Goal: Navigation & Orientation: Understand site structure

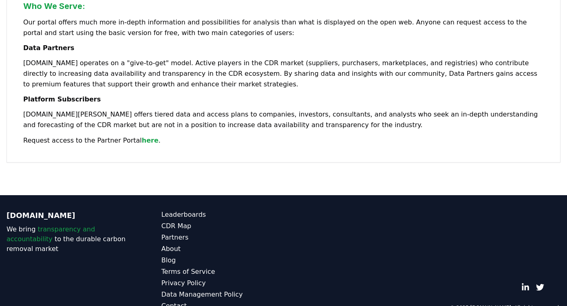
scroll to position [546, 0]
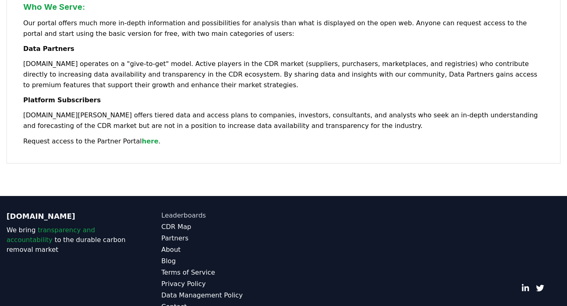
click at [179, 211] on link "Leaderboards" at bounding box center [222, 216] width 122 height 10
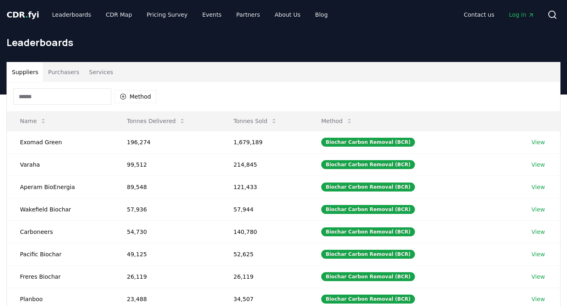
click at [68, 73] on button "Purchasers" at bounding box center [63, 72] width 41 height 20
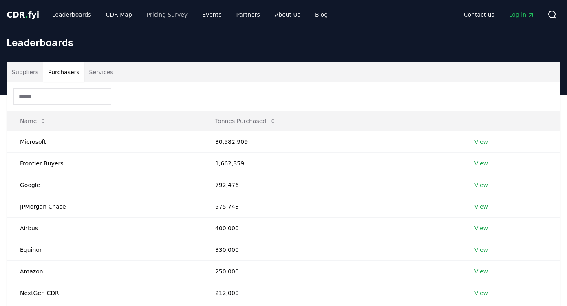
click at [164, 16] on link "Pricing Survey" at bounding box center [167, 14] width 54 height 15
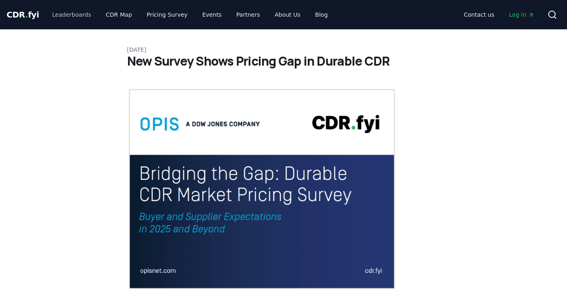
click at [76, 15] on link "Leaderboards" at bounding box center [72, 14] width 52 height 15
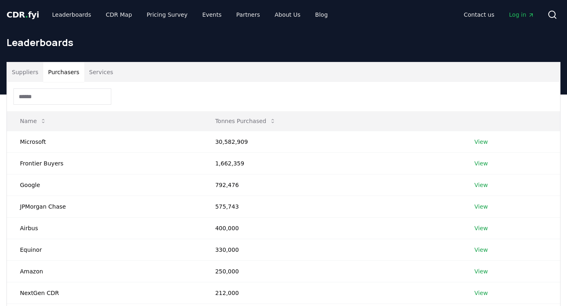
click at [69, 72] on button "Purchasers" at bounding box center [63, 72] width 41 height 20
click at [165, 16] on link "Pricing Survey" at bounding box center [167, 14] width 54 height 15
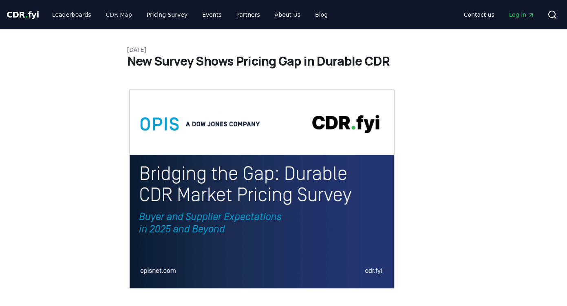
click at [112, 16] on link "CDR Map" at bounding box center [118, 14] width 39 height 15
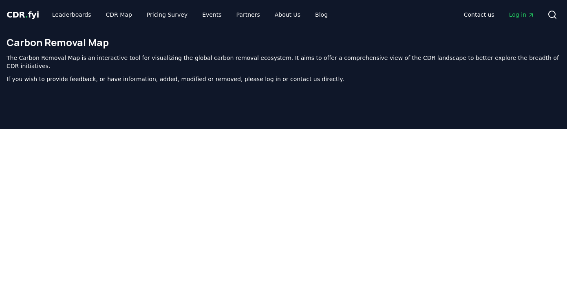
click at [22, 18] on span "CDR . fyi" at bounding box center [23, 15] width 33 height 10
click at [19, 14] on span "CDR . fyi" at bounding box center [23, 15] width 33 height 10
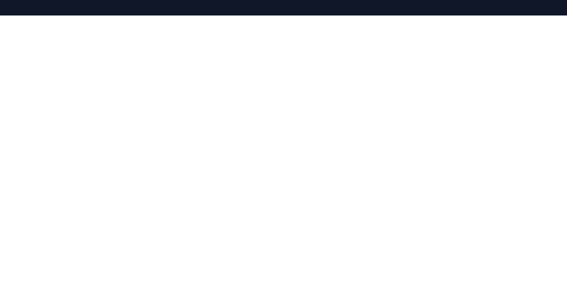
scroll to position [112, 0]
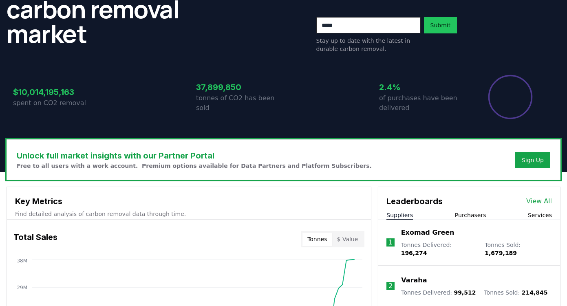
click at [384, 180] on div "Unlock full market insights with our Partner Portal Free to all users with a wo…" at bounding box center [283, 160] width 553 height 40
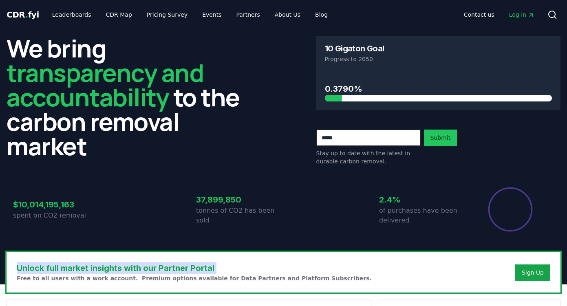
click at [384, 257] on div "Unlock full market insights with our Partner Portal Free to all users with a wo…" at bounding box center [283, 272] width 553 height 40
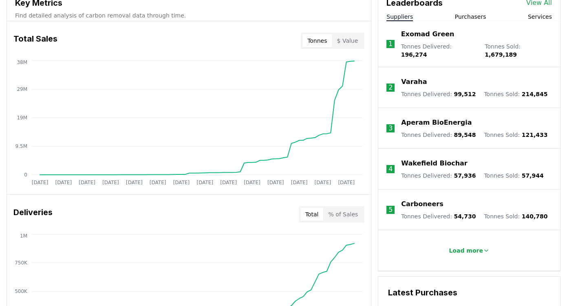
scroll to position [312, 0]
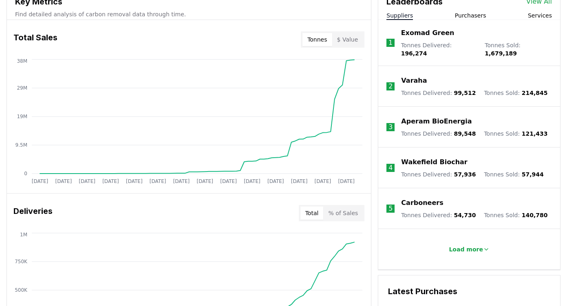
click at [352, 38] on button "$ Value" at bounding box center [347, 39] width 31 height 13
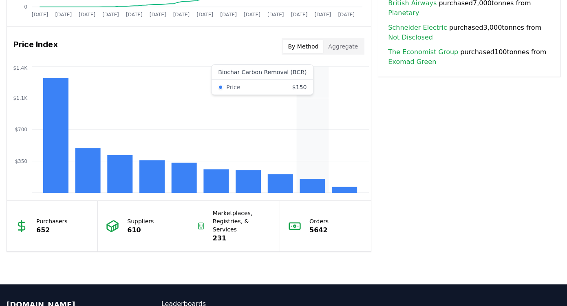
scroll to position [651, 0]
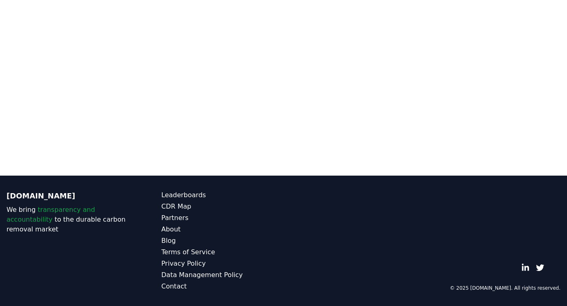
scroll to position [112, 0]
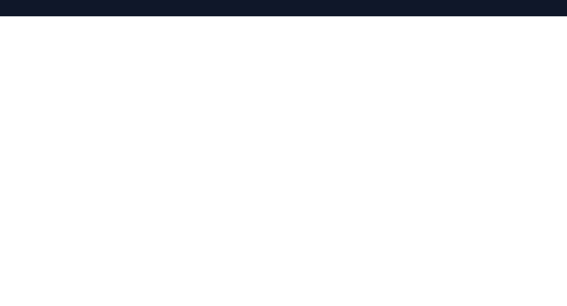
scroll to position [651, 0]
